Goal: Task Accomplishment & Management: Complete application form

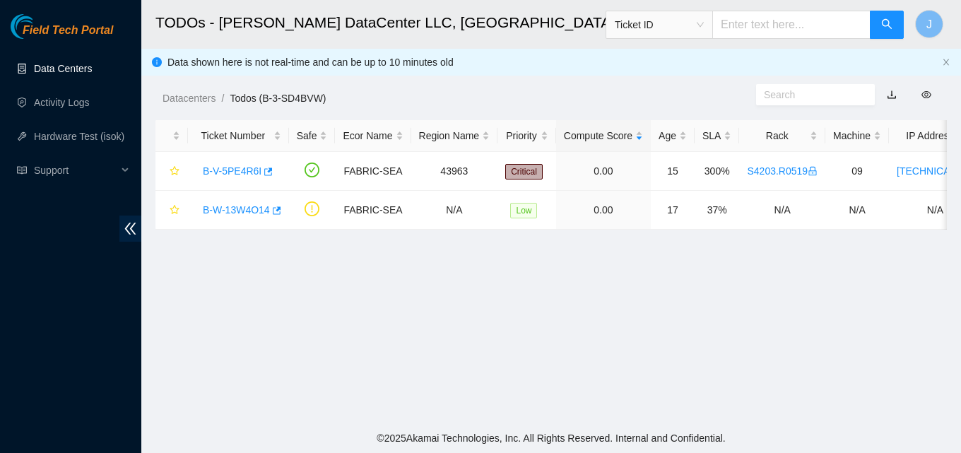
click at [92, 74] on link "Data Centers" at bounding box center [63, 68] width 58 height 11
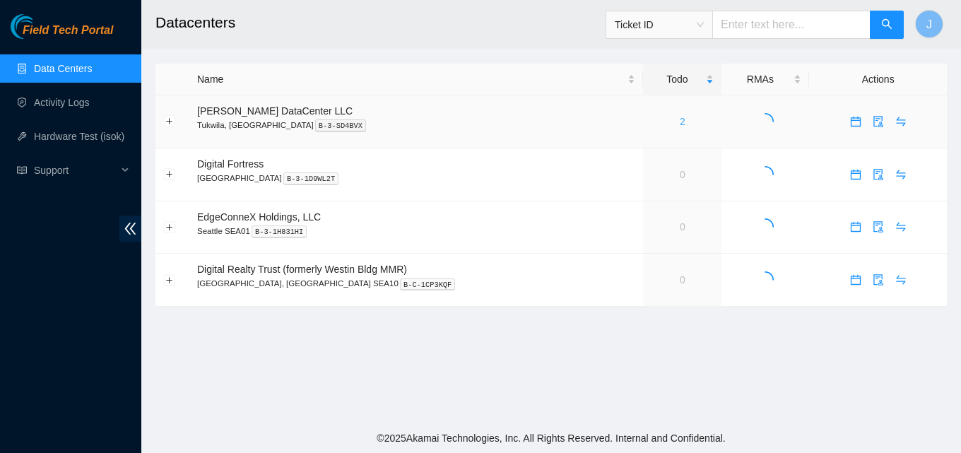
click at [680, 117] on link "2" at bounding box center [683, 121] width 6 height 11
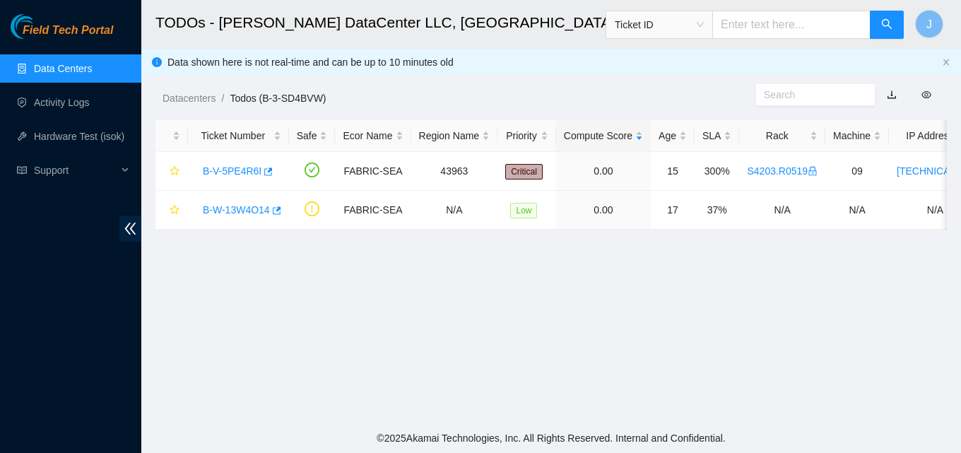
click at [54, 64] on link "Data Centers" at bounding box center [63, 68] width 58 height 11
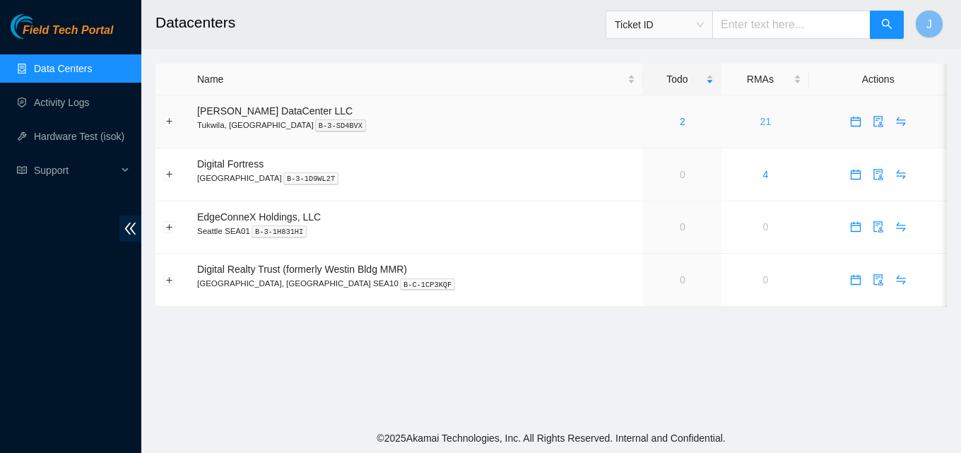
click at [760, 119] on link "21" at bounding box center [765, 121] width 11 height 11
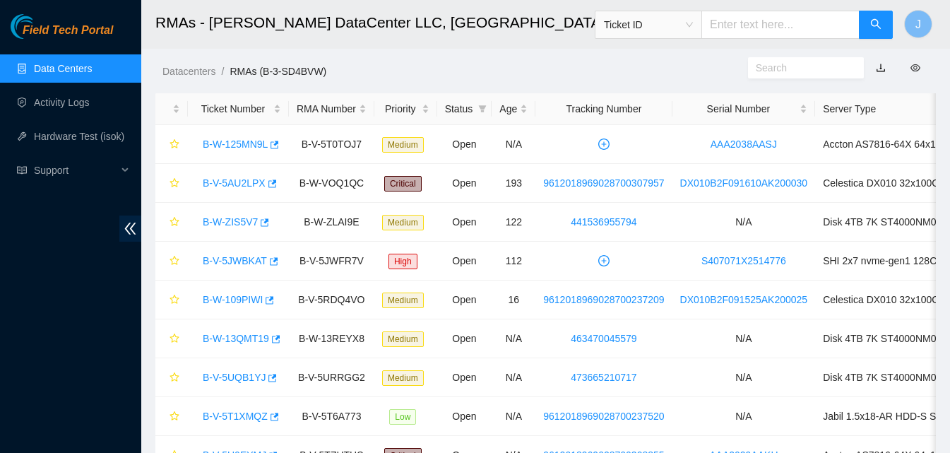
click at [76, 74] on link "Data Centers" at bounding box center [63, 68] width 58 height 11
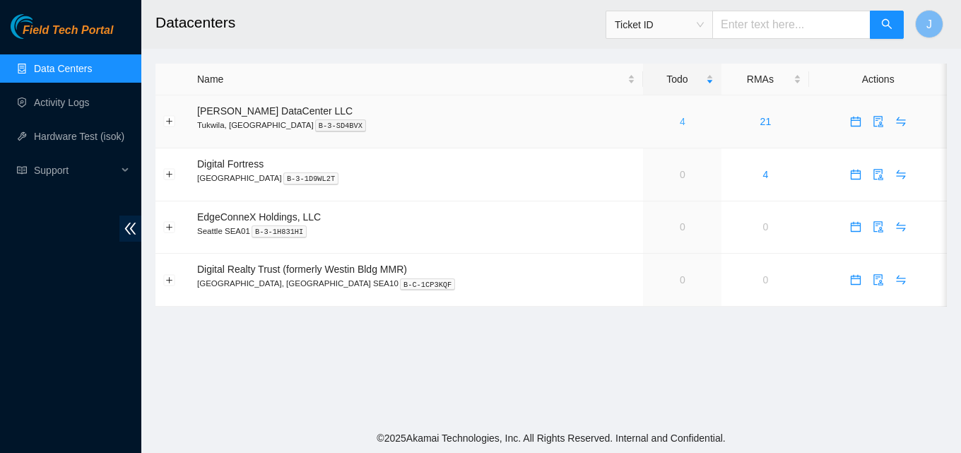
click at [680, 121] on link "4" at bounding box center [683, 121] width 6 height 11
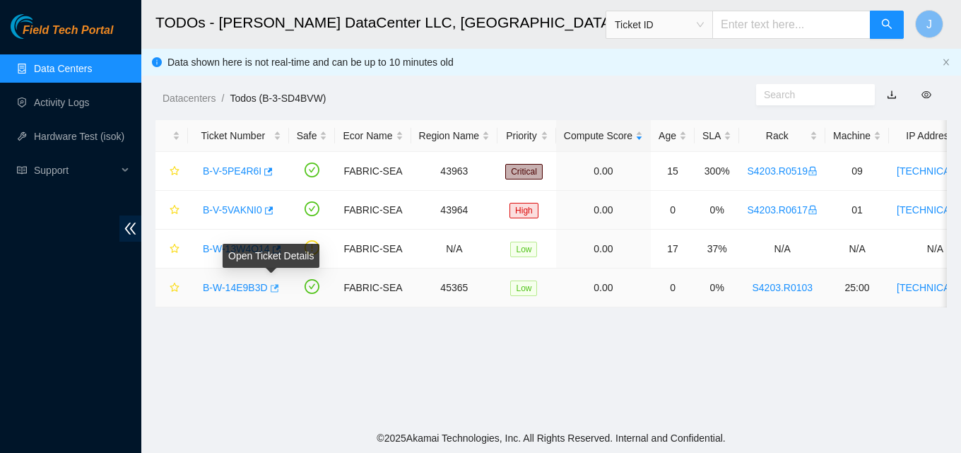
click at [273, 288] on icon "button" at bounding box center [274, 288] width 10 height 10
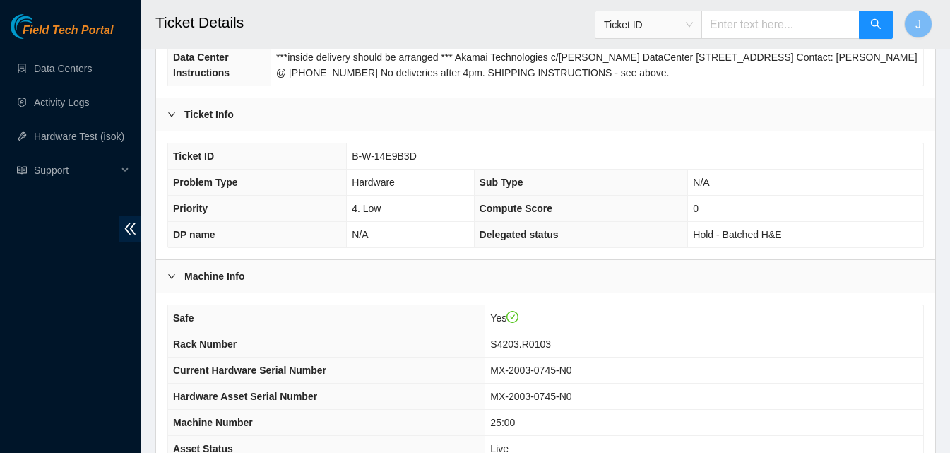
scroll to position [424, 0]
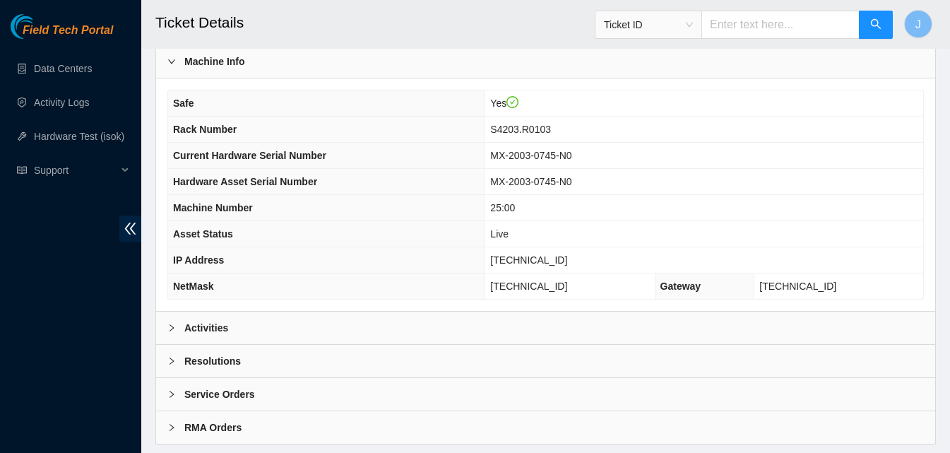
click at [288, 336] on div "Activities" at bounding box center [545, 328] width 779 height 33
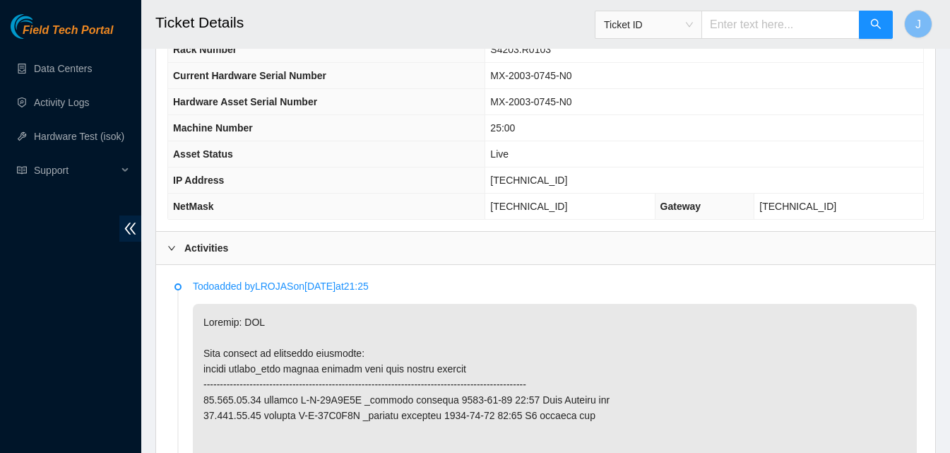
scroll to position [479, 0]
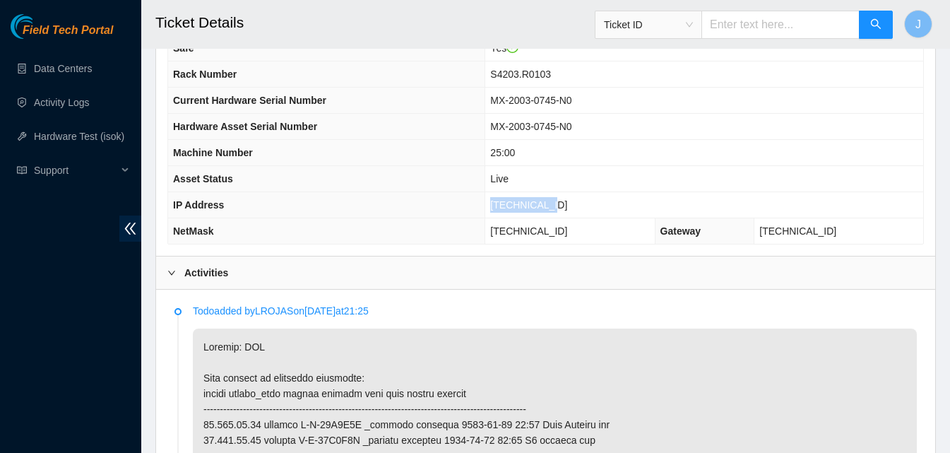
drag, startPoint x: 594, startPoint y: 202, endPoint x: 489, endPoint y: 204, distance: 104.6
click at [489, 204] on tr "IP Address 23.213.35.52" at bounding box center [545, 205] width 755 height 26
copy tr "23.213.35.52"
click at [530, 266] on div "Activities" at bounding box center [545, 273] width 779 height 33
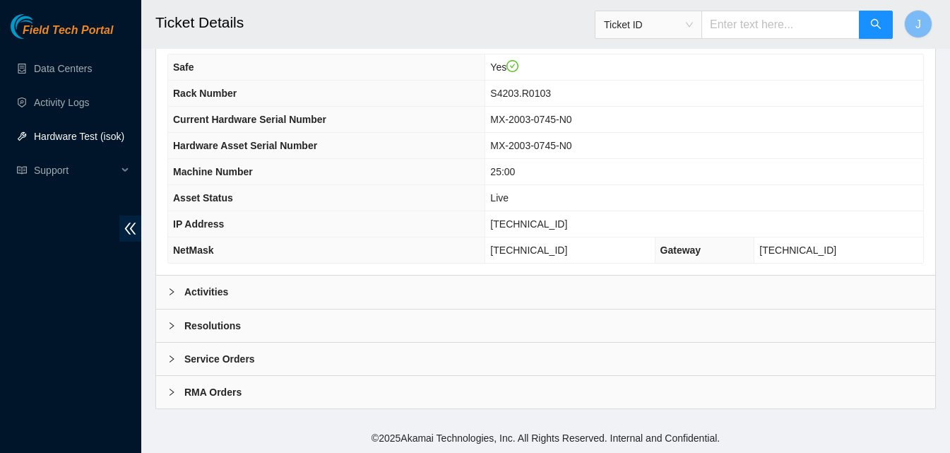
scroll to position [459, 0]
click at [506, 329] on div "Resolutions" at bounding box center [545, 326] width 779 height 33
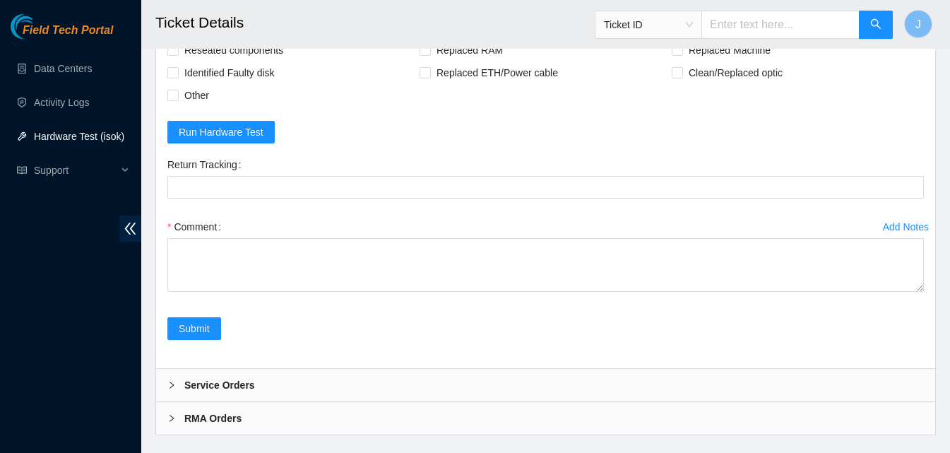
scroll to position [823, 0]
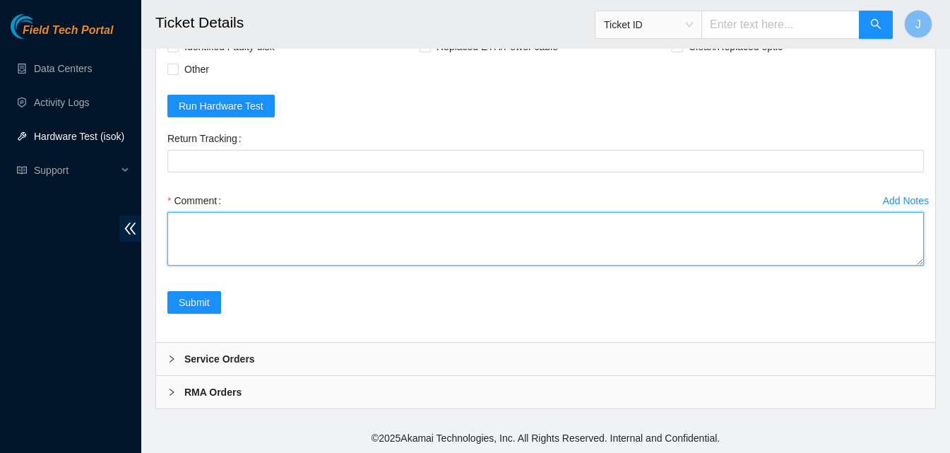
click at [612, 228] on textarea "Comment" at bounding box center [545, 239] width 757 height 54
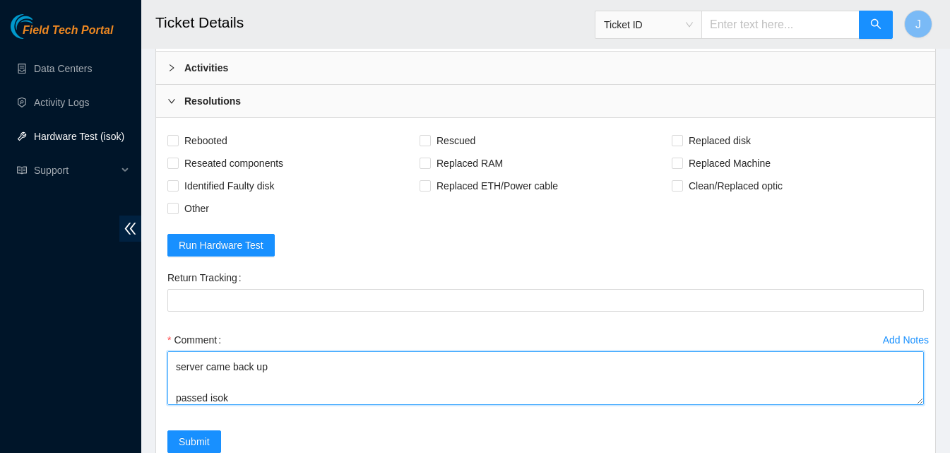
scroll to position [680, 0]
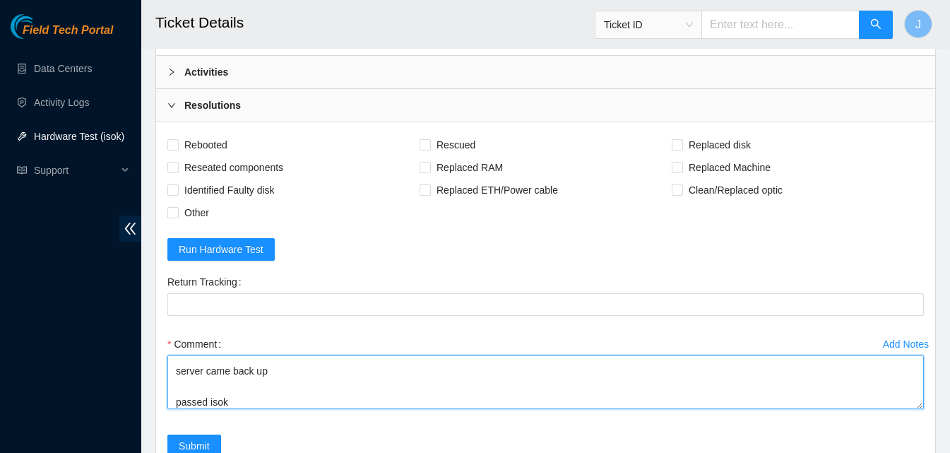
type textarea "replaced psu server came back up passed isok"
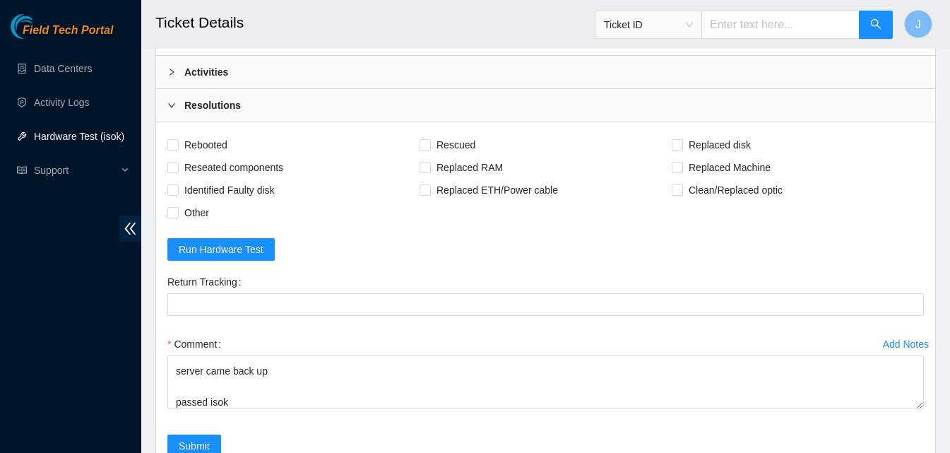
click at [447, 73] on div "Activities" at bounding box center [545, 72] width 779 height 33
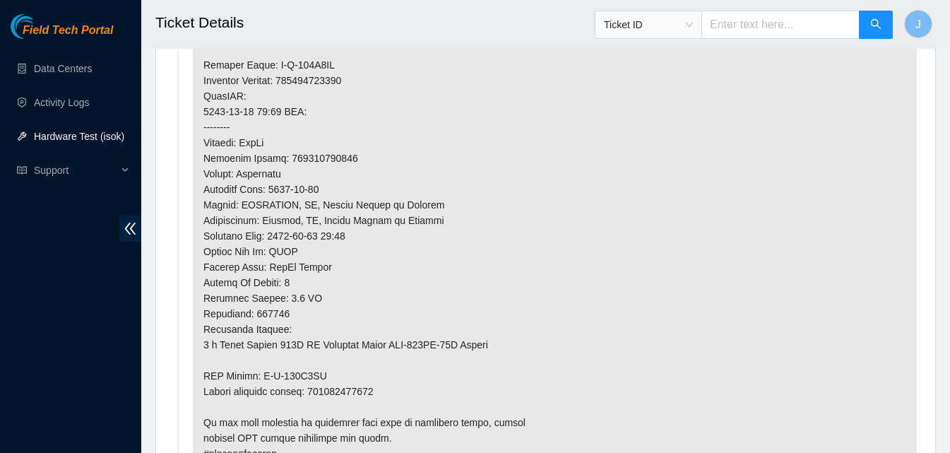
scroll to position [1075, 0]
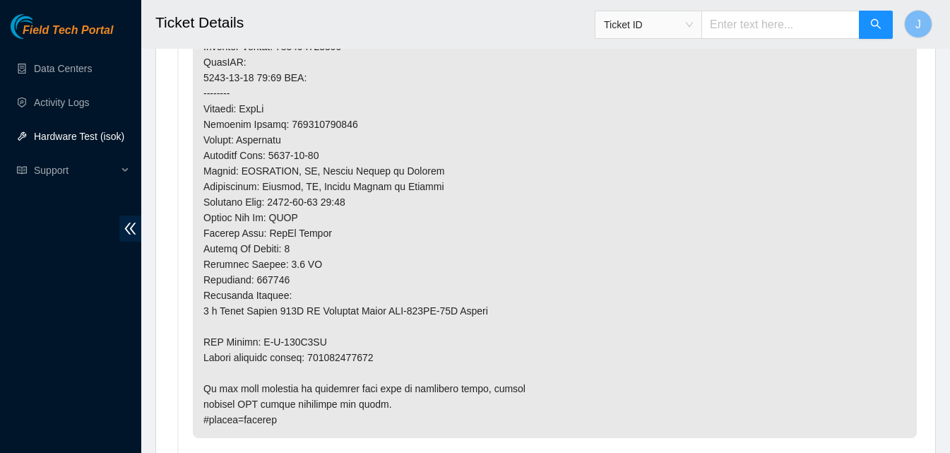
click at [361, 357] on p at bounding box center [555, 85] width 724 height 705
copy p "463470048784"
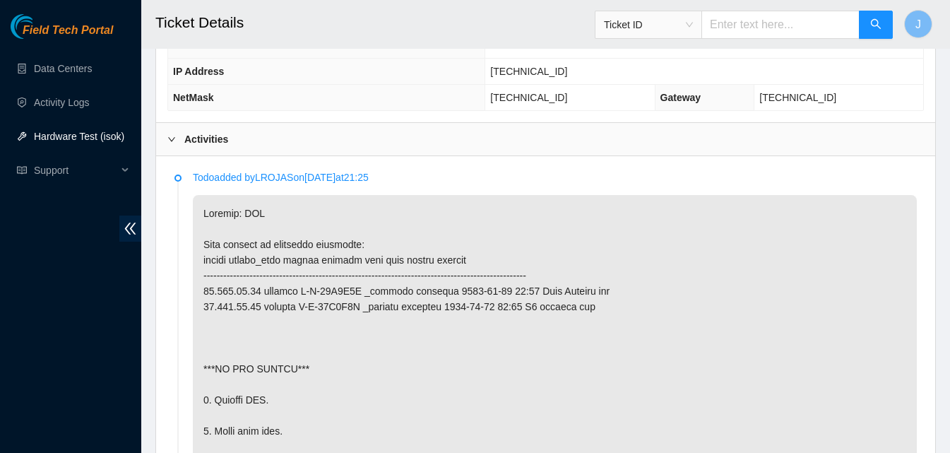
scroll to position [596, 0]
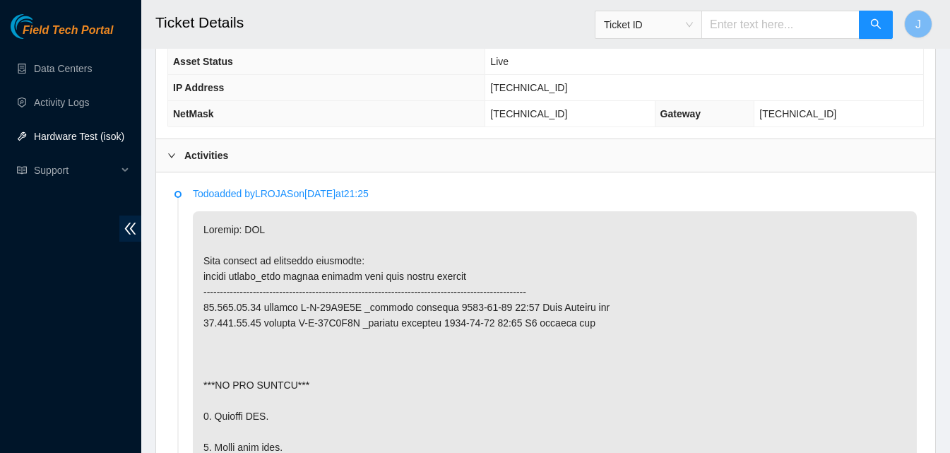
click at [770, 151] on div "Activities" at bounding box center [545, 155] width 779 height 33
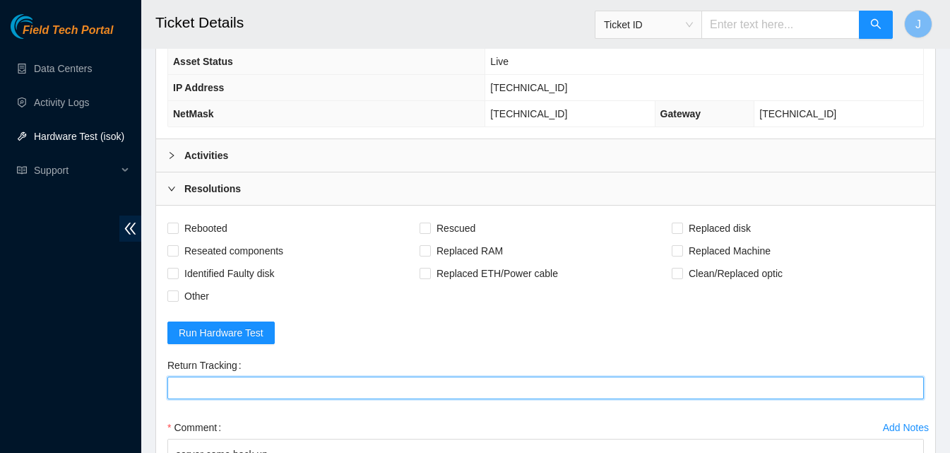
click at [578, 397] on Tracking "Return Tracking" at bounding box center [545, 388] width 757 height 23
paste Tracking "463470048784"
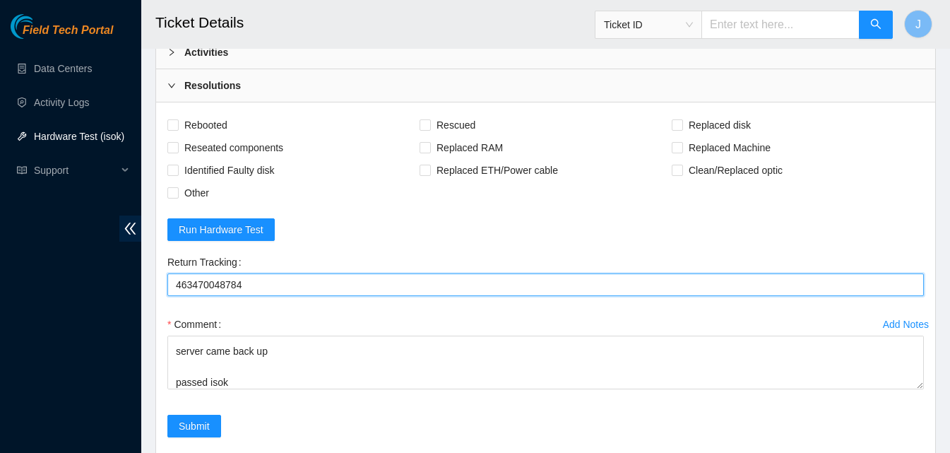
scroll to position [823, 0]
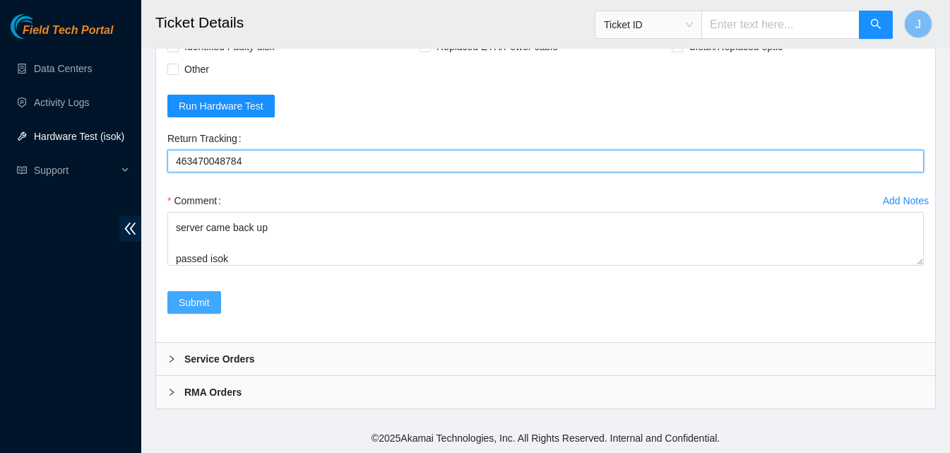
type Tracking "463470048784"
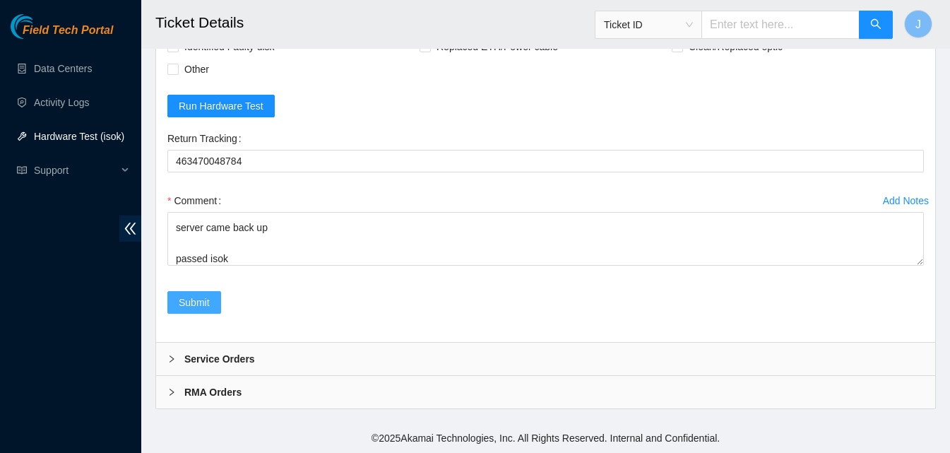
click at [194, 293] on button "Submit" at bounding box center [194, 302] width 54 height 23
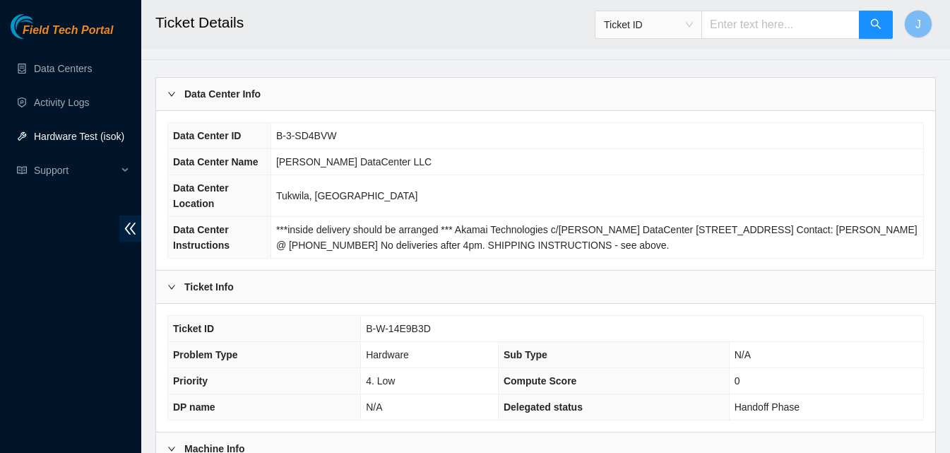
scroll to position [396, 0]
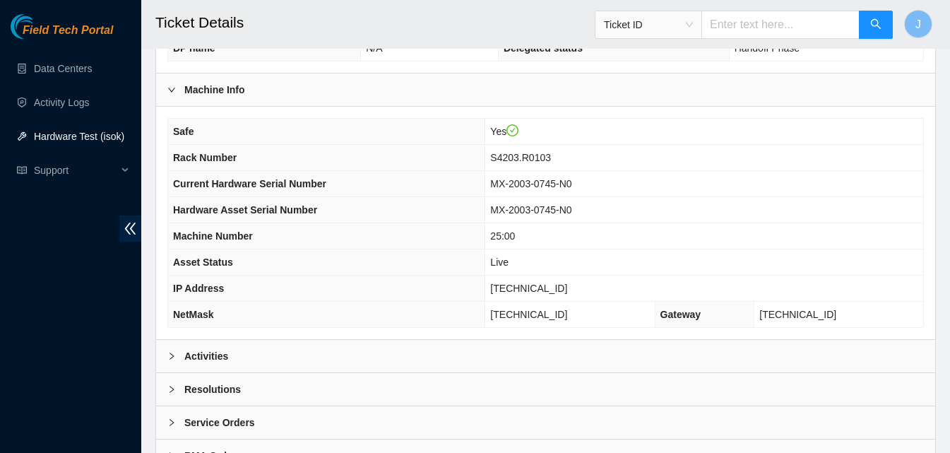
click at [595, 341] on div "Activities" at bounding box center [545, 356] width 779 height 33
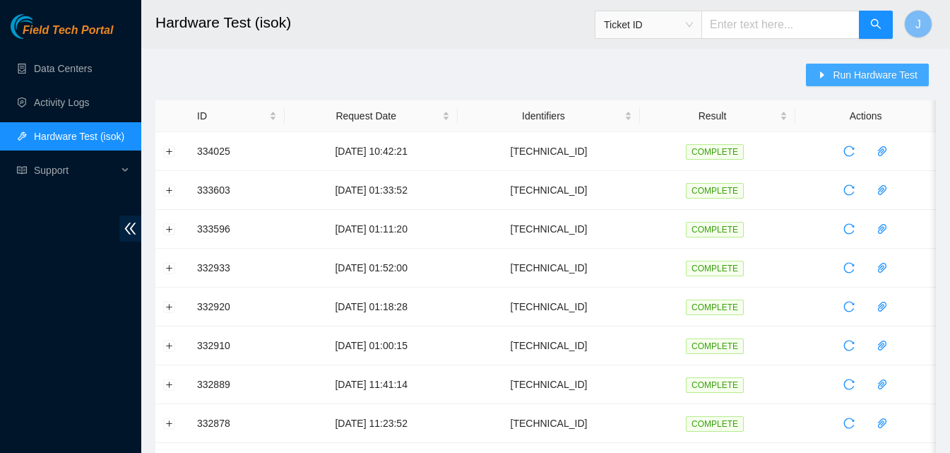
click at [876, 75] on span "Run Hardware Test" at bounding box center [875, 75] width 85 height 16
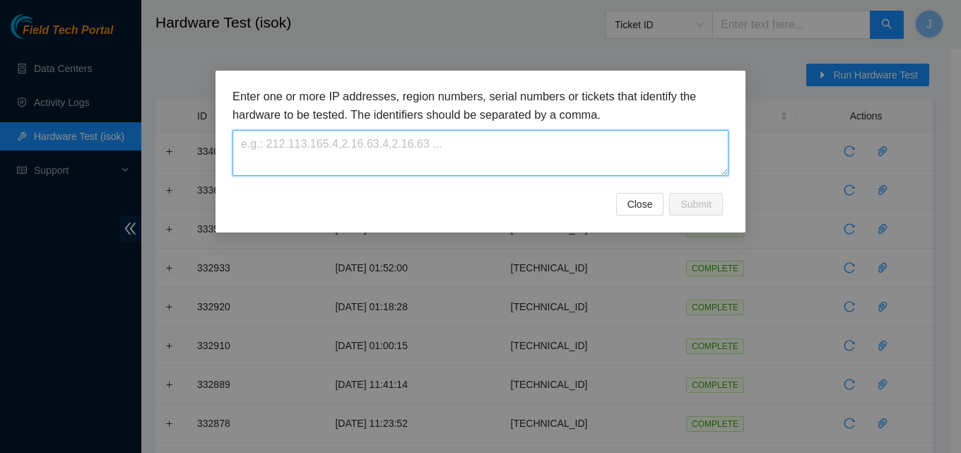
click at [566, 162] on textarea at bounding box center [480, 153] width 496 height 46
paste textarea "[TECHNICAL_ID]"
type textarea "[TECHNICAL_ID]"
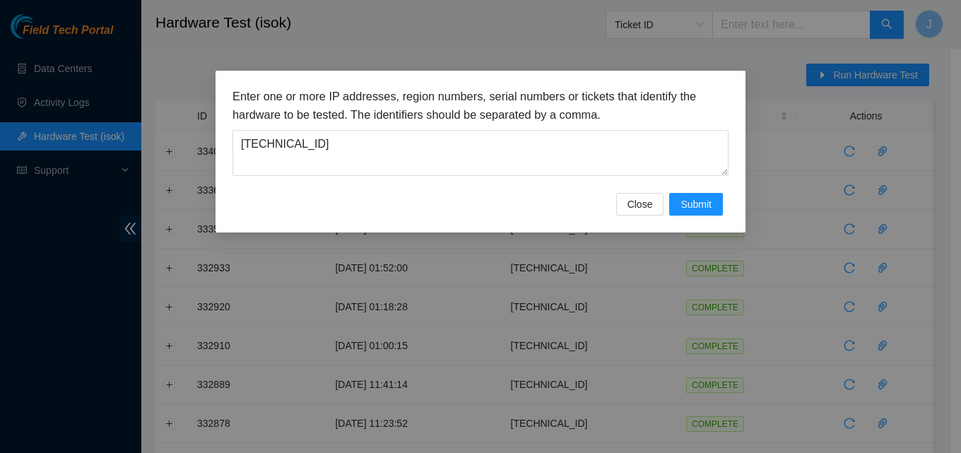
click at [708, 228] on div "Enter one or more IP addresses, region numbers, serial numbers or tickets that …" at bounding box center [481, 152] width 530 height 162
click at [700, 199] on span "Submit" at bounding box center [695, 204] width 31 height 16
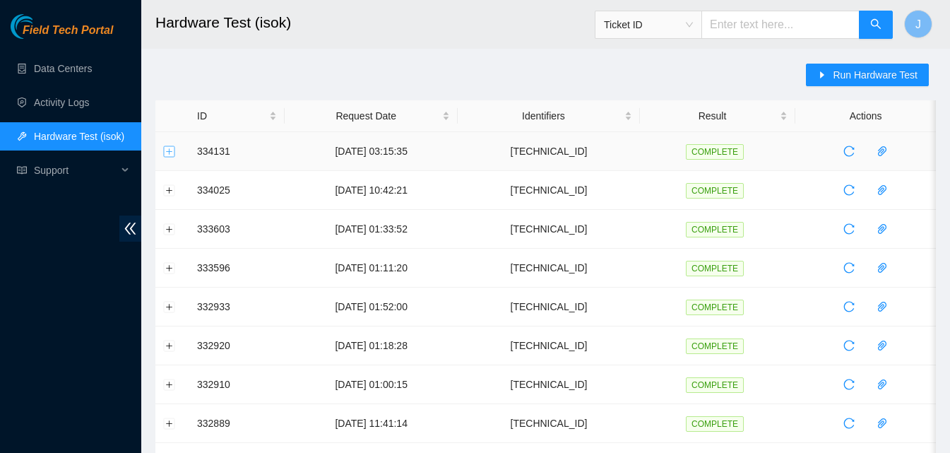
click at [169, 147] on button "Expand row" at bounding box center [169, 151] width 11 height 11
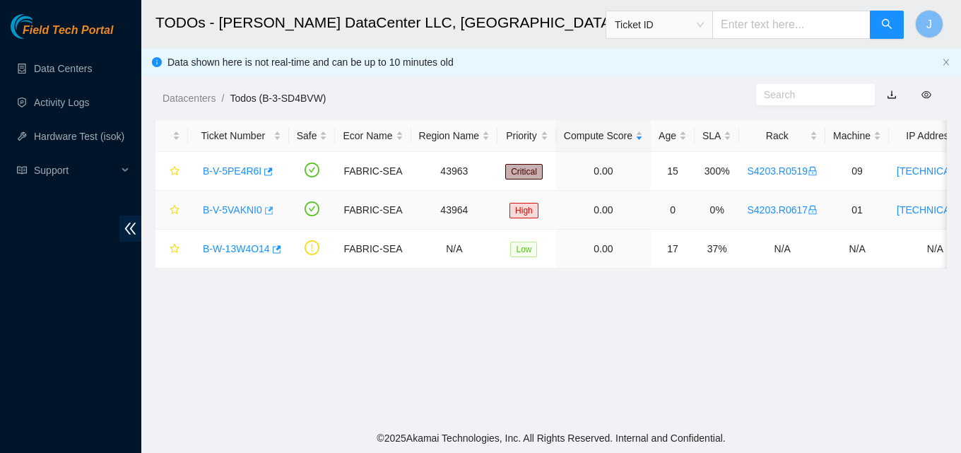
click at [268, 211] on icon "button" at bounding box center [269, 210] width 8 height 8
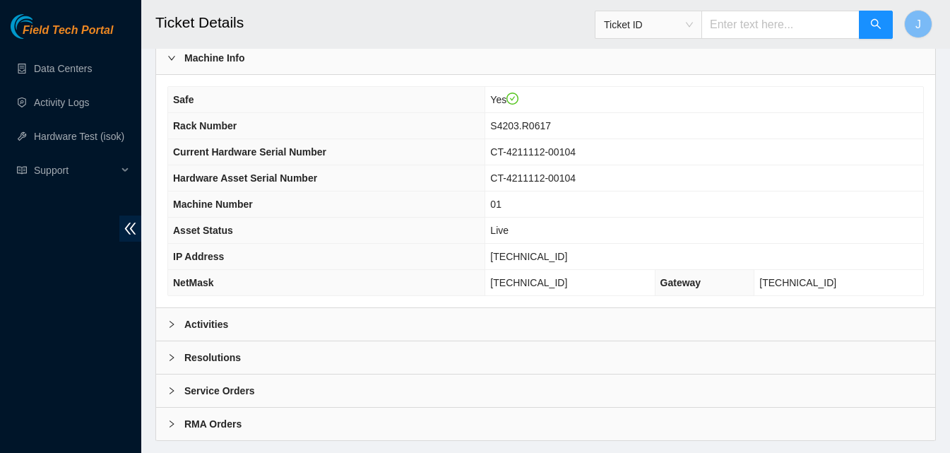
scroll to position [459, 0]
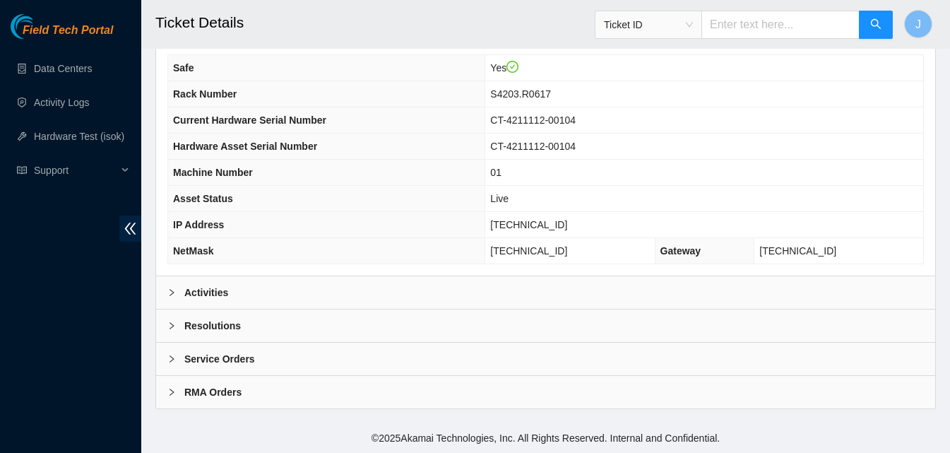
click at [416, 300] on div "Activities" at bounding box center [545, 292] width 779 height 33
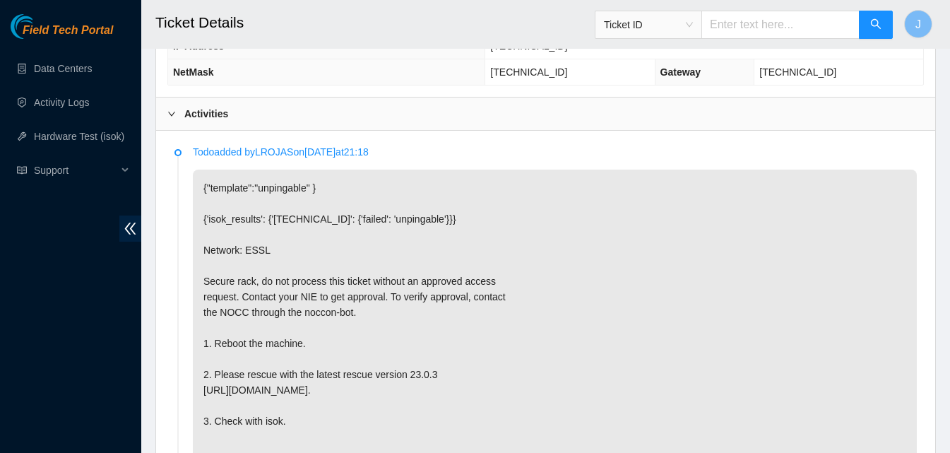
scroll to position [488, 0]
